Goal: Information Seeking & Learning: Learn about a topic

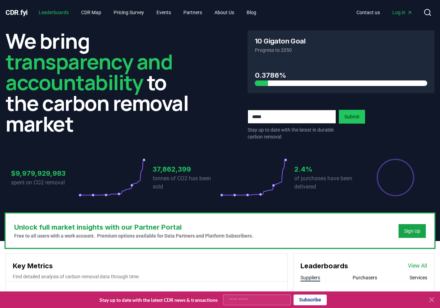
click at [62, 10] on link "Leaderboards" at bounding box center [53, 12] width 41 height 12
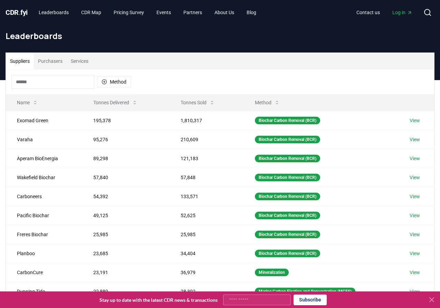
click at [62, 65] on button "Purchasers" at bounding box center [50, 61] width 33 height 17
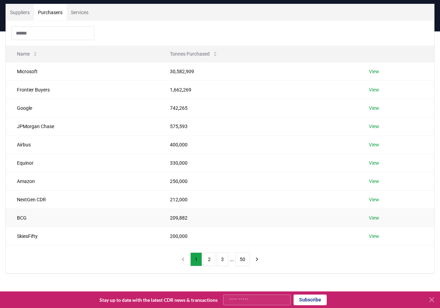
scroll to position [51, 0]
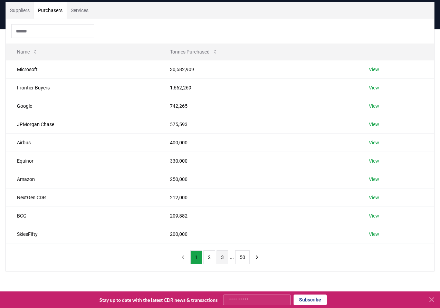
click at [220, 255] on button "3" at bounding box center [223, 257] width 12 height 14
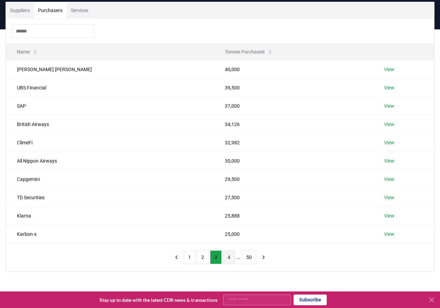
click at [231, 256] on button "4" at bounding box center [229, 257] width 12 height 14
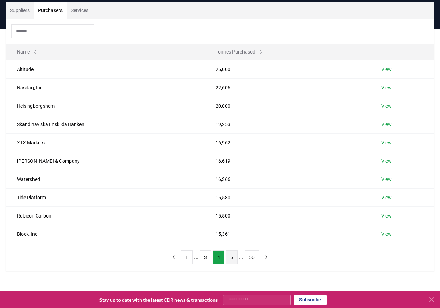
click at [232, 255] on button "5" at bounding box center [232, 257] width 12 height 14
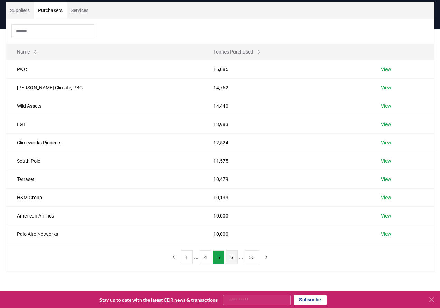
click at [232, 253] on button "6" at bounding box center [232, 257] width 12 height 14
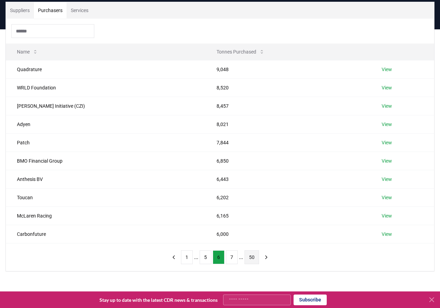
click at [251, 252] on button "50" at bounding box center [251, 257] width 15 height 14
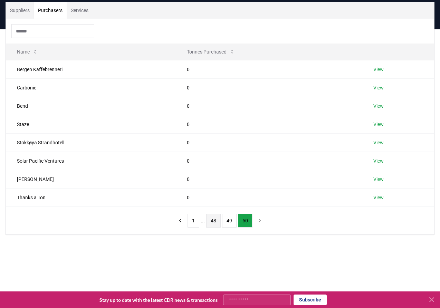
click at [218, 223] on button "48" at bounding box center [213, 221] width 15 height 14
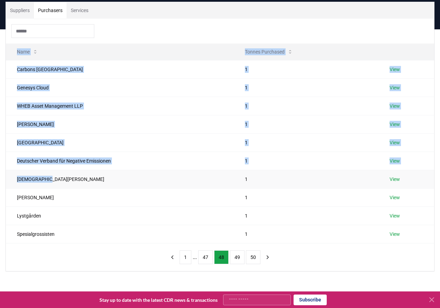
drag, startPoint x: 50, startPoint y: 178, endPoint x: 6, endPoint y: 182, distance: 44.8
click at [6, 182] on td "Lady Dannatt" at bounding box center [120, 179] width 228 height 18
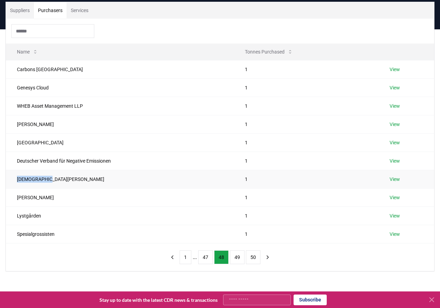
copy td "Lady Dannatt"
click at [201, 257] on button "47" at bounding box center [205, 257] width 15 height 14
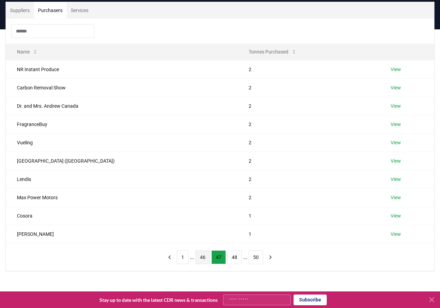
click at [195, 258] on button "46" at bounding box center [202, 257] width 15 height 14
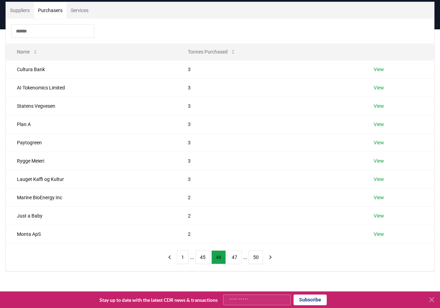
click at [195, 258] on button "45" at bounding box center [202, 257] width 15 height 14
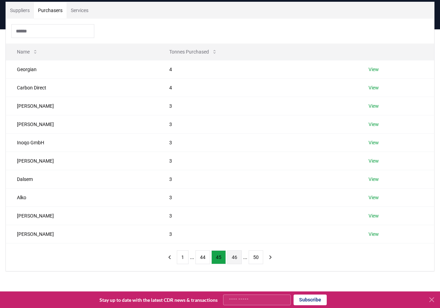
click at [195, 258] on button "44" at bounding box center [202, 257] width 15 height 14
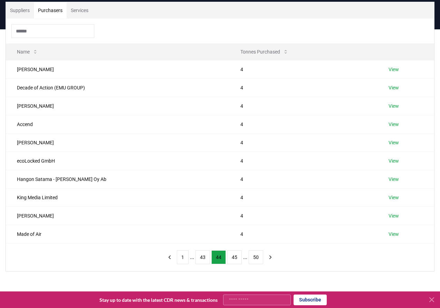
click at [195, 258] on button "43" at bounding box center [202, 257] width 15 height 14
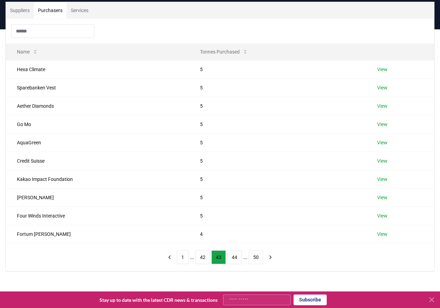
click at [195, 258] on button "42" at bounding box center [202, 257] width 15 height 14
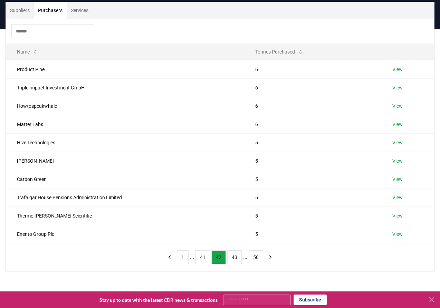
click at [195, 258] on button "41" at bounding box center [202, 257] width 15 height 14
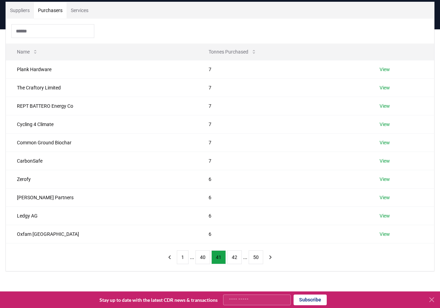
click at [195, 258] on button "40" at bounding box center [202, 257] width 15 height 14
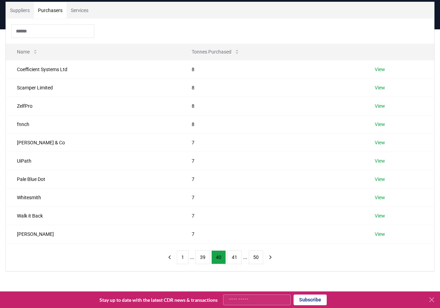
click at [195, 258] on button "39" at bounding box center [202, 257] width 15 height 14
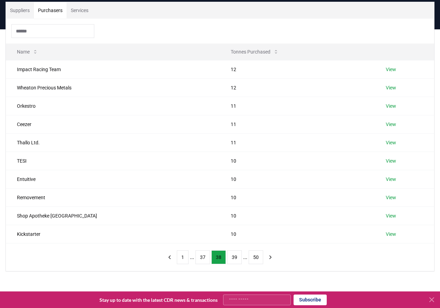
click at [195, 258] on button "37" at bounding box center [202, 257] width 15 height 14
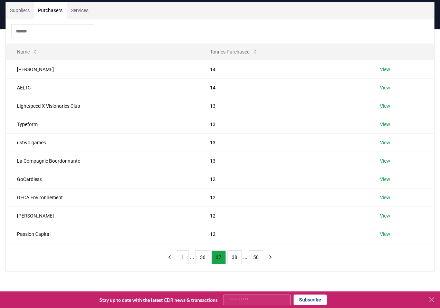
click at [195, 258] on button "36" at bounding box center [202, 257] width 15 height 14
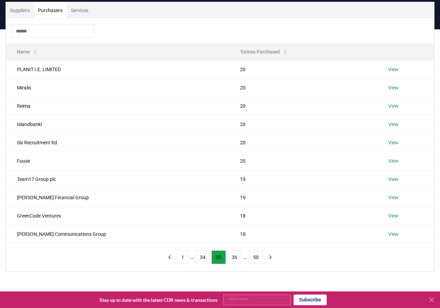
click at [195, 258] on button "34" at bounding box center [202, 257] width 15 height 14
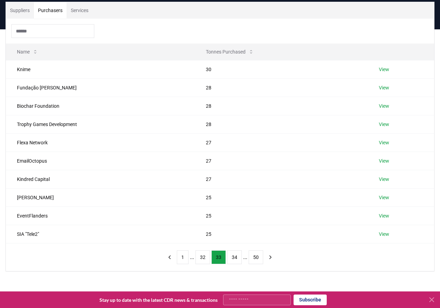
click at [195, 258] on button "32" at bounding box center [202, 257] width 15 height 14
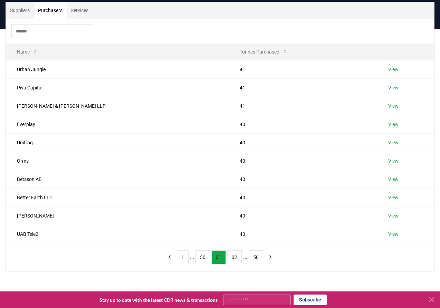
click at [195, 258] on button "30" at bounding box center [202, 257] width 15 height 14
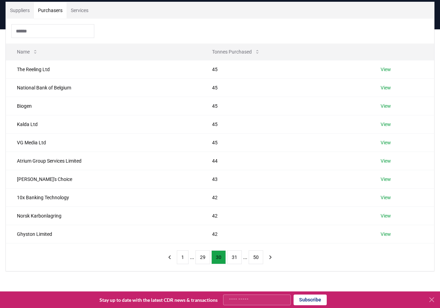
click at [195, 258] on button "29" at bounding box center [202, 257] width 15 height 14
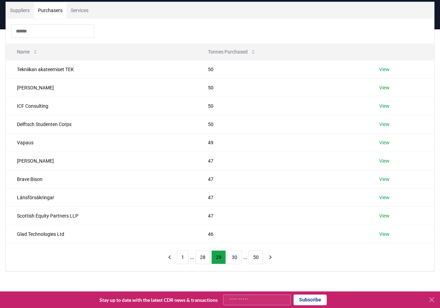
click at [195, 258] on button "28" at bounding box center [202, 257] width 15 height 14
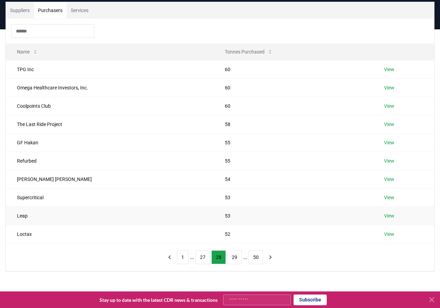
scroll to position [0, 0]
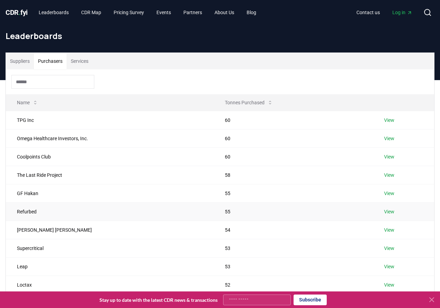
click at [390, 210] on link "View" at bounding box center [389, 211] width 10 height 7
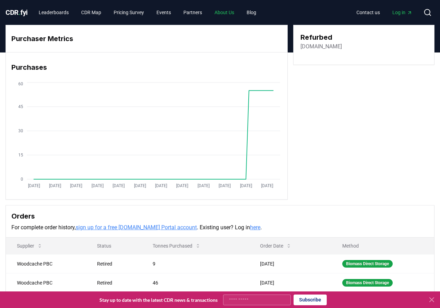
click at [240, 14] on link "About Us" at bounding box center [224, 12] width 31 height 12
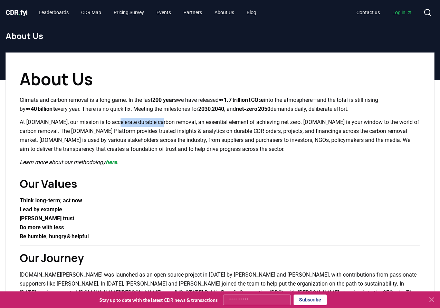
drag, startPoint x: 113, startPoint y: 122, endPoint x: 160, endPoint y: 121, distance: 46.3
click at [160, 122] on p "At CDR.fyi, our mission is to accelerate durable carbon removal, an essential e…" at bounding box center [220, 136] width 401 height 36
click at [160, 121] on p "At CDR.fyi, our mission is to accelerate durable carbon removal, an essential e…" at bounding box center [220, 136] width 401 height 36
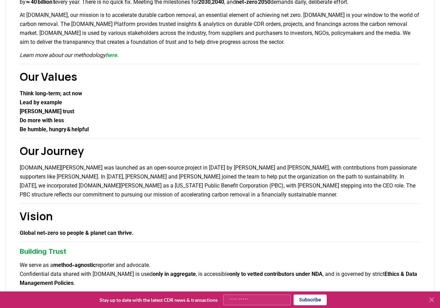
scroll to position [30, 0]
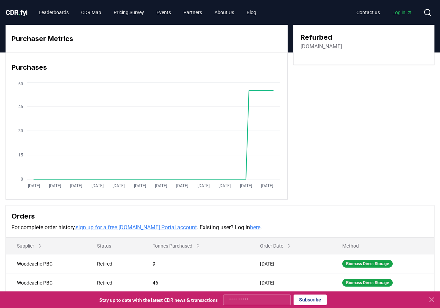
click at [23, 12] on span "CDR . fyi" at bounding box center [17, 12] width 22 height 8
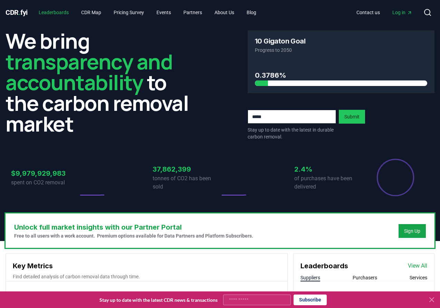
click at [60, 9] on link "Leaderboards" at bounding box center [53, 12] width 41 height 12
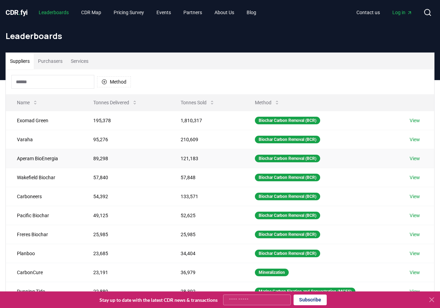
scroll to position [3, 0]
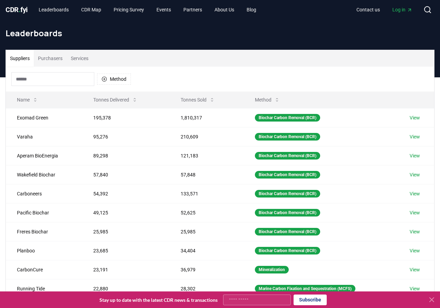
click at [55, 58] on button "Purchasers" at bounding box center [50, 58] width 33 height 17
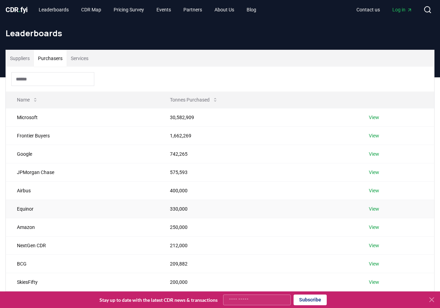
scroll to position [62, 0]
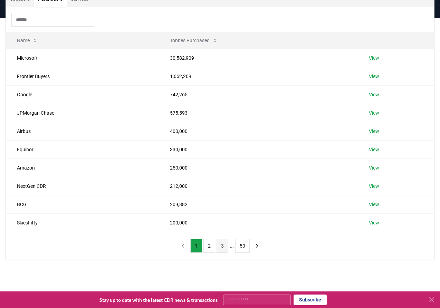
click at [219, 247] on button "3" at bounding box center [223, 246] width 12 height 14
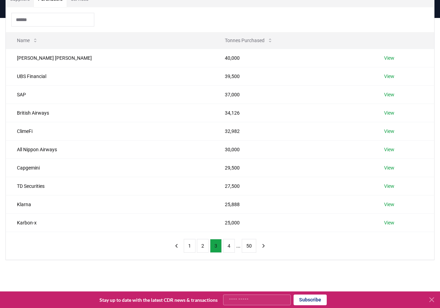
click at [219, 247] on button "3" at bounding box center [216, 246] width 12 height 14
click at [231, 247] on button "4" at bounding box center [229, 246] width 12 height 14
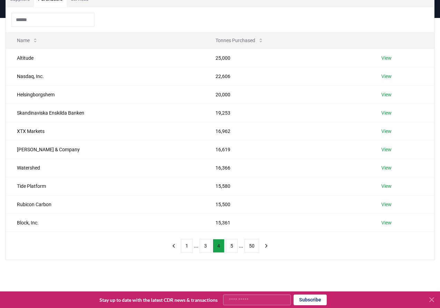
click at [231, 247] on button "5" at bounding box center [232, 246] width 12 height 14
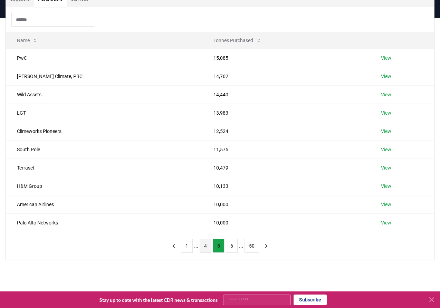
click at [231, 247] on button "6" at bounding box center [232, 246] width 12 height 14
click at [234, 247] on button "7" at bounding box center [232, 246] width 12 height 14
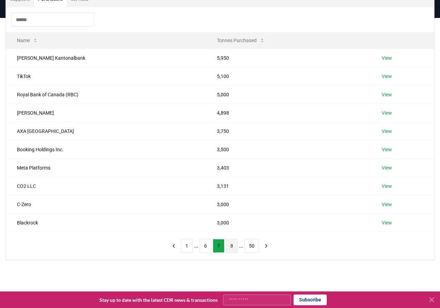
click at [237, 248] on button "8" at bounding box center [232, 246] width 12 height 14
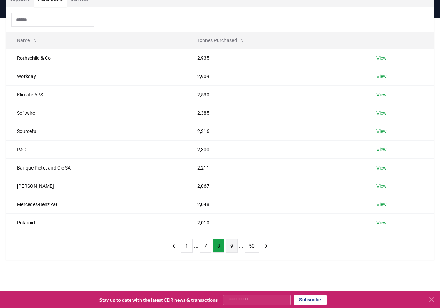
click at [236, 248] on button "9" at bounding box center [232, 246] width 12 height 14
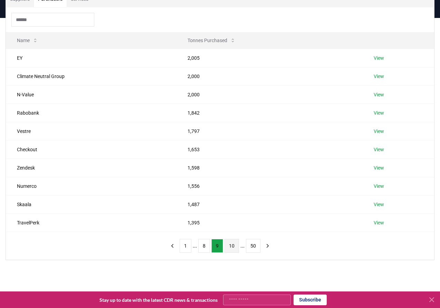
click at [232, 249] on button "10" at bounding box center [231, 246] width 15 height 14
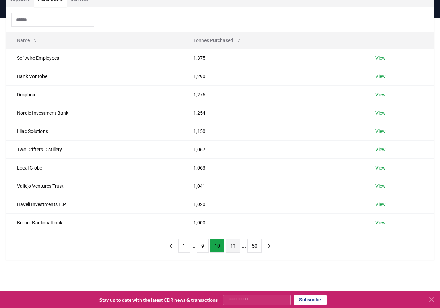
click at [234, 246] on button "11" at bounding box center [233, 246] width 15 height 14
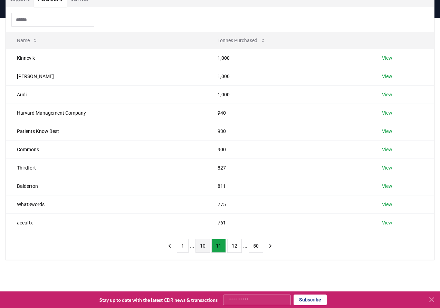
click at [205, 243] on button "10" at bounding box center [202, 246] width 15 height 14
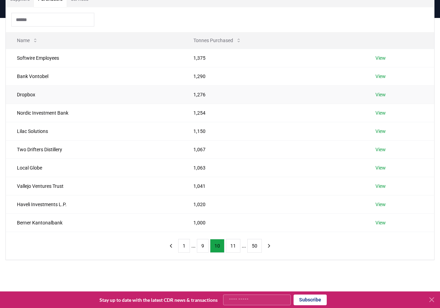
click at [384, 96] on link "View" at bounding box center [380, 94] width 10 height 7
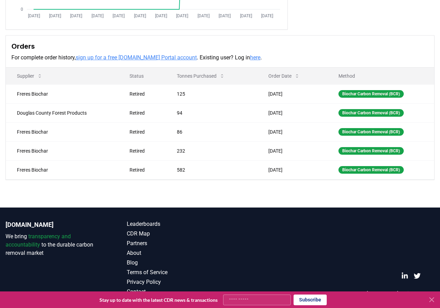
scroll to position [163, 0]
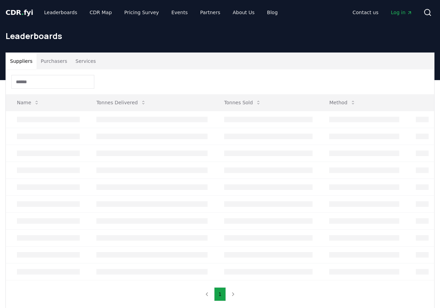
scroll to position [61, 0]
